Goal: Information Seeking & Learning: Learn about a topic

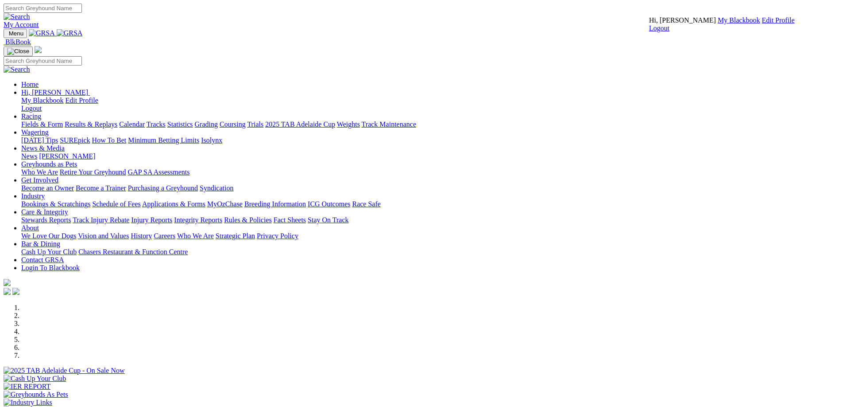
click at [117, 120] on link "Results & Replays" at bounding box center [91, 124] width 53 height 8
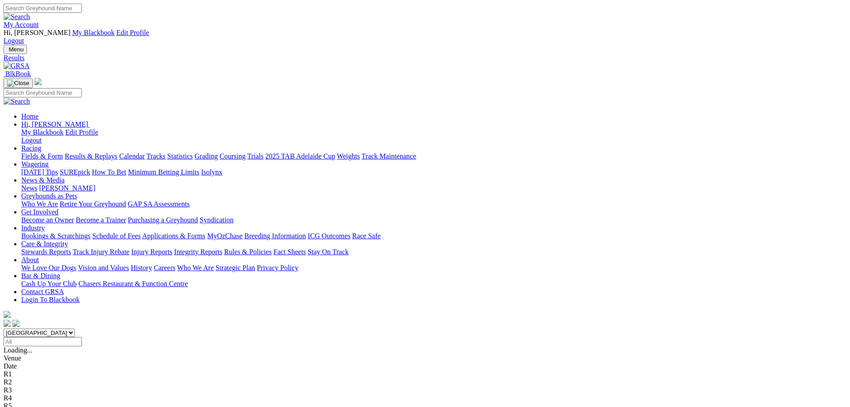
click at [532, 402] on div "R7 7 8 6 3" at bounding box center [425, 406] width 843 height 8
click at [25, 407] on span "-6m" at bounding box center [20, 414] width 12 height 8
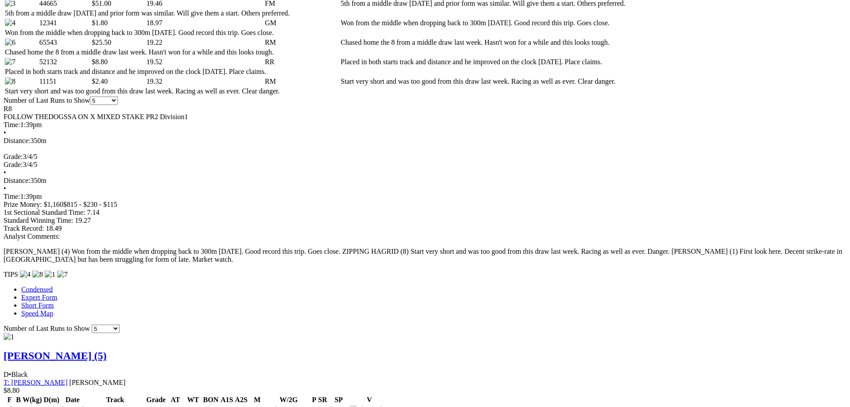
scroll to position [633, 0]
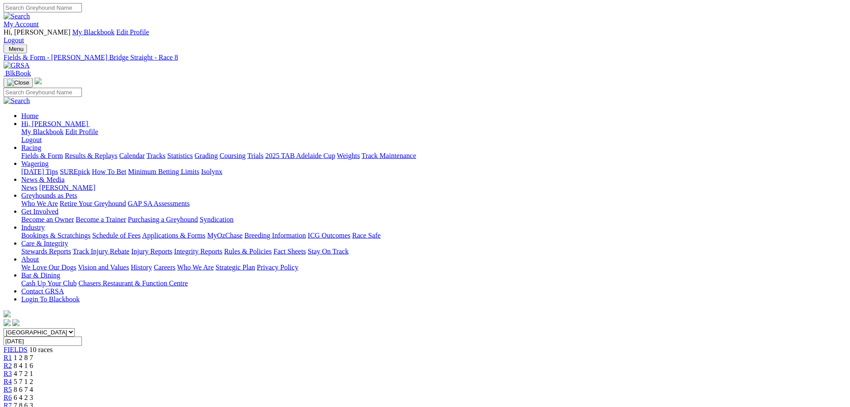
scroll to position [0, 0]
click at [33, 402] on span "7 8 6 3" at bounding box center [23, 406] width 19 height 8
click at [12, 407] on span "R8" at bounding box center [8, 414] width 8 height 8
click at [33, 402] on span "7 8 6 3" at bounding box center [23, 406] width 19 height 8
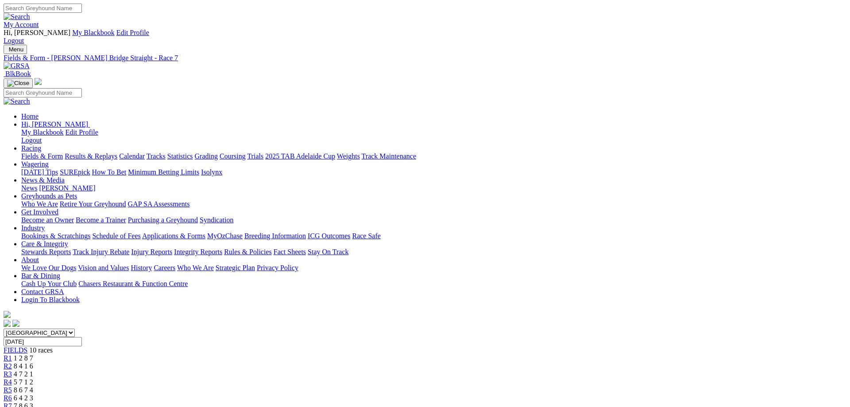
click at [33, 394] on span "6 4 2 3" at bounding box center [23, 398] width 19 height 8
click at [25, 407] on span "-9m" at bounding box center [20, 414] width 12 height 8
click at [173, 346] on div "FIELDS 10 races" at bounding box center [425, 350] width 843 height 8
click at [39, 21] on link "My Account" at bounding box center [21, 25] width 35 height 8
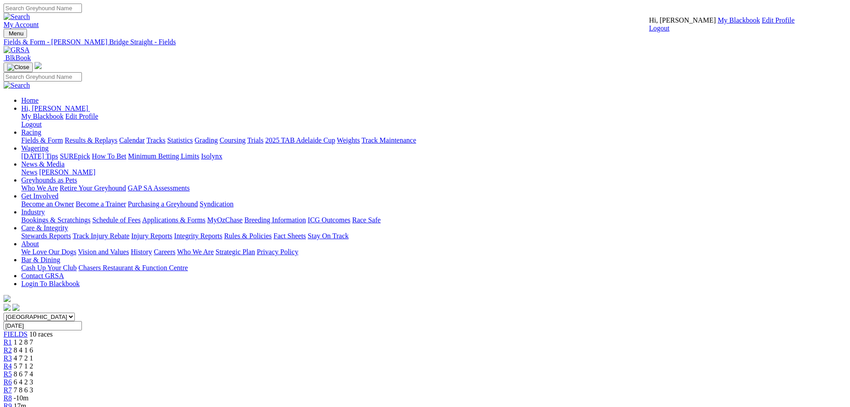
click at [718, 24] on link "My Blackbook" at bounding box center [739, 20] width 43 height 8
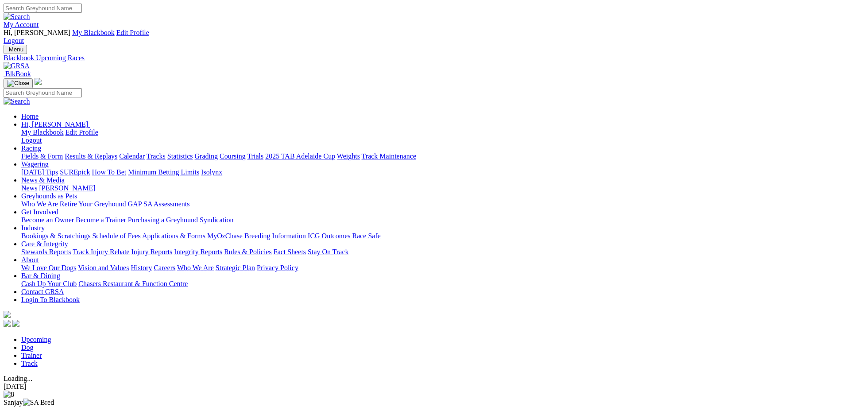
click at [41, 144] on link "Racing" at bounding box center [31, 148] width 20 height 8
click at [49, 160] on link "Wagering" at bounding box center [34, 164] width 27 height 8
click at [41, 144] on link "Racing" at bounding box center [31, 148] width 20 height 8
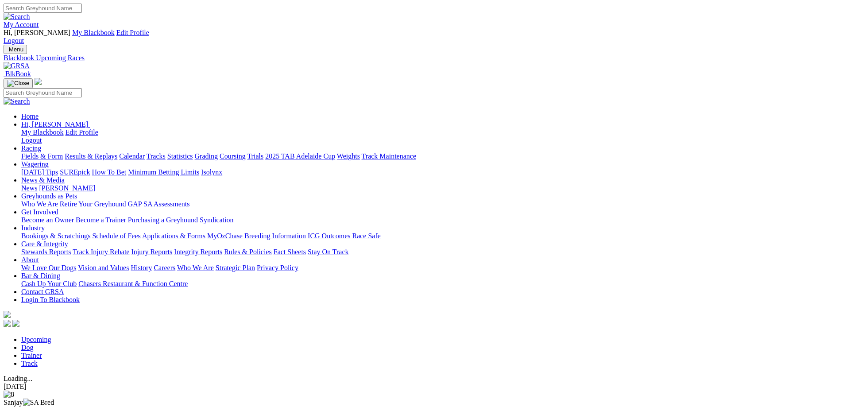
click at [117, 152] on link "Results & Replays" at bounding box center [91, 156] width 53 height 8
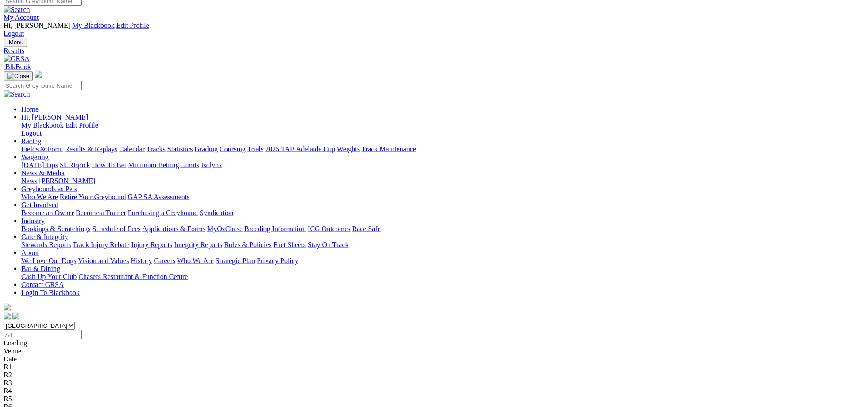
scroll to position [12, 0]
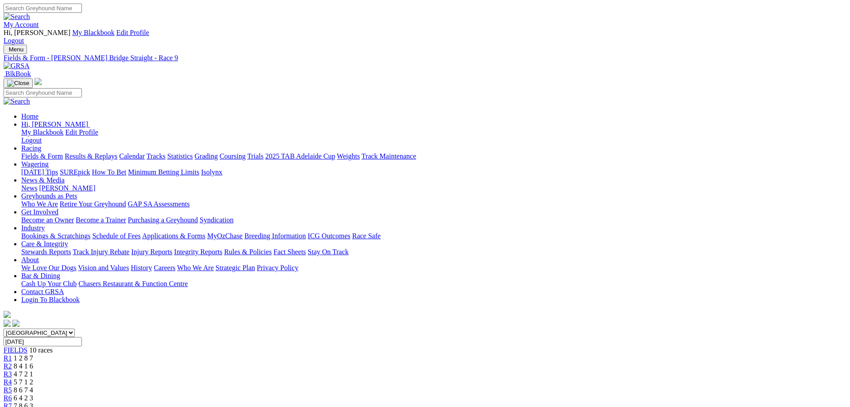
click at [29, 407] on span "-22m" at bounding box center [21, 414] width 15 height 8
click at [528, 402] on div "R7 7 8 6 3" at bounding box center [425, 406] width 843 height 8
click at [585, 407] on div "R8 4 8 2 7" at bounding box center [425, 414] width 843 height 8
